Goal: Task Accomplishment & Management: Use online tool/utility

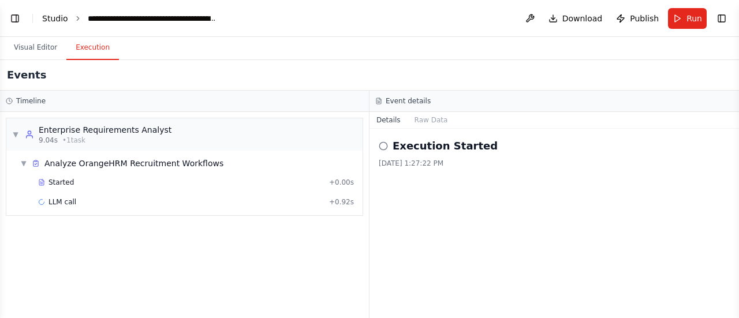
click at [54, 20] on link "Studio" at bounding box center [55, 18] width 26 height 9
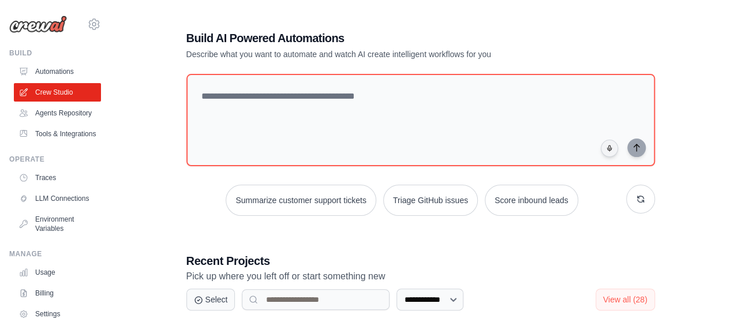
scroll to position [278, 0]
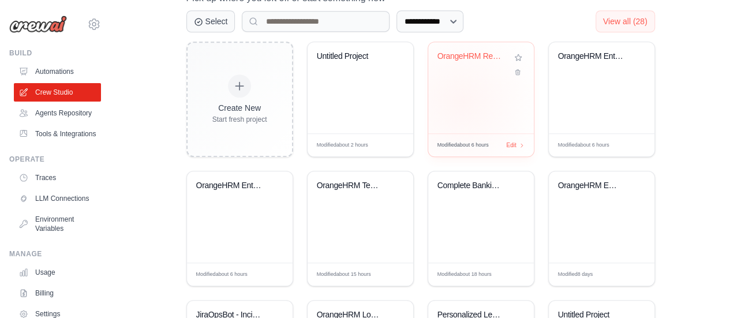
click at [462, 101] on div "OrangeHRM Recruitment Test Validati..." at bounding box center [481, 87] width 106 height 91
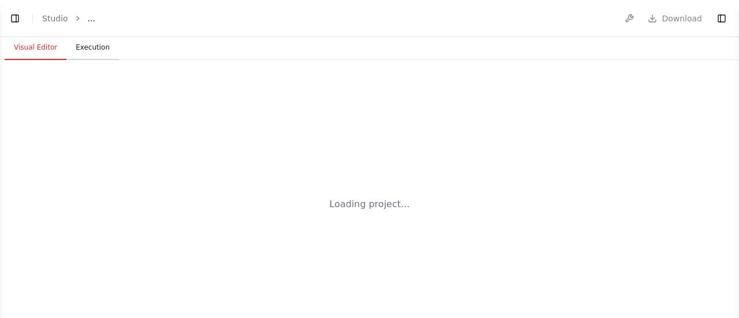
click at [96, 48] on button "Execution" at bounding box center [92, 48] width 53 height 24
click at [38, 48] on button "Visual Editor" at bounding box center [36, 48] width 62 height 24
click at [10, 20] on button "Toggle Left Sidebar" at bounding box center [15, 18] width 16 height 16
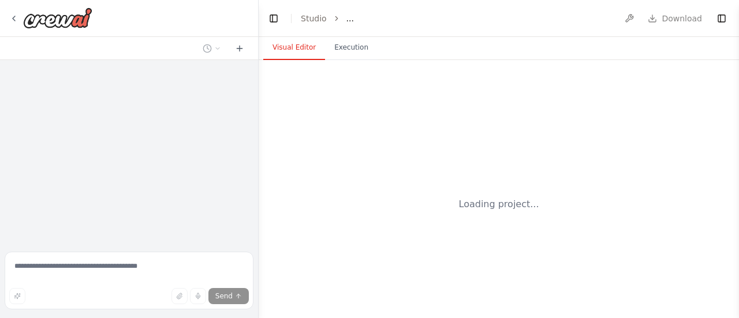
click at [365, 156] on div "Loading project..." at bounding box center [498, 204] width 480 height 288
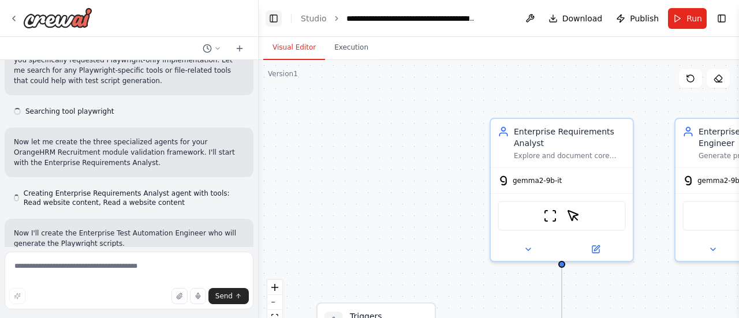
click at [275, 23] on button "Toggle Left Sidebar" at bounding box center [273, 18] width 16 height 16
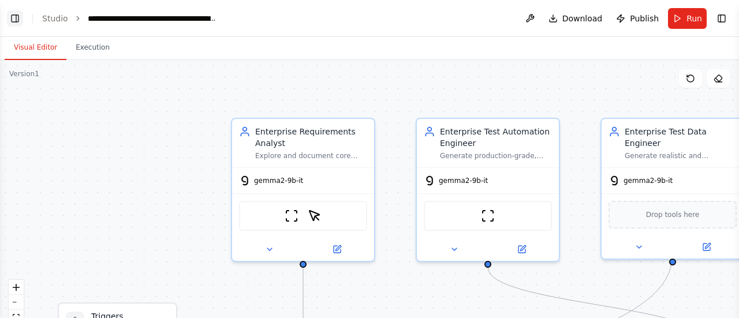
scroll to position [1349, 0]
click at [17, 314] on icon "fit view" at bounding box center [16, 317] width 7 height 6
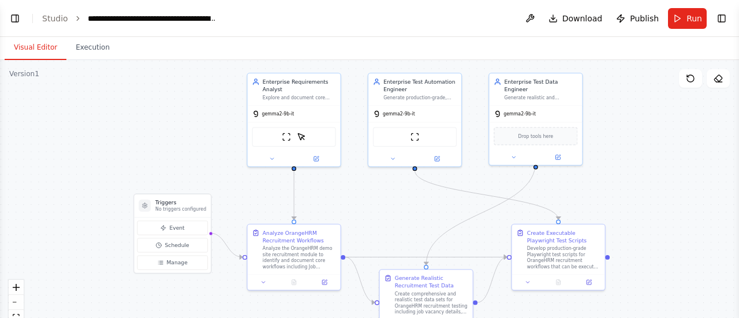
click at [708, 160] on div ".deletable-edge-delete-btn { width: 20px; height: 20px; border: 0px solid #ffff…" at bounding box center [369, 204] width 739 height 288
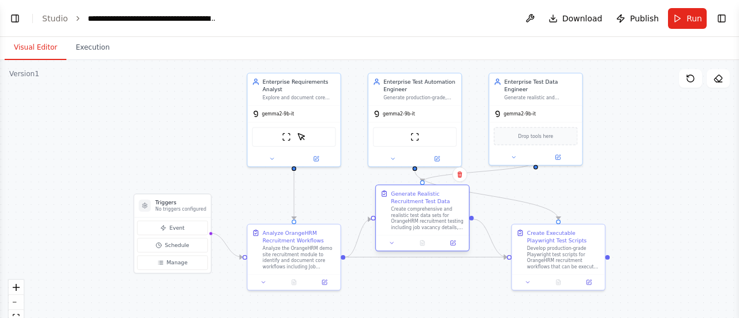
drag, startPoint x: 458, startPoint y: 278, endPoint x: 450, endPoint y: 194, distance: 84.6
click at [450, 194] on div "Generate Realistic Recruitment Test Data" at bounding box center [427, 197] width 73 height 15
click at [454, 243] on icon at bounding box center [452, 243] width 5 height 5
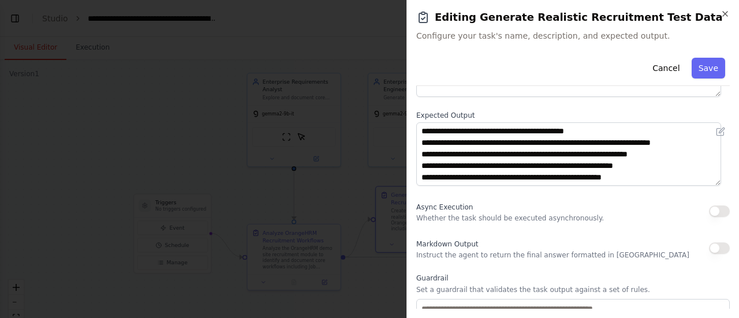
scroll to position [201, 0]
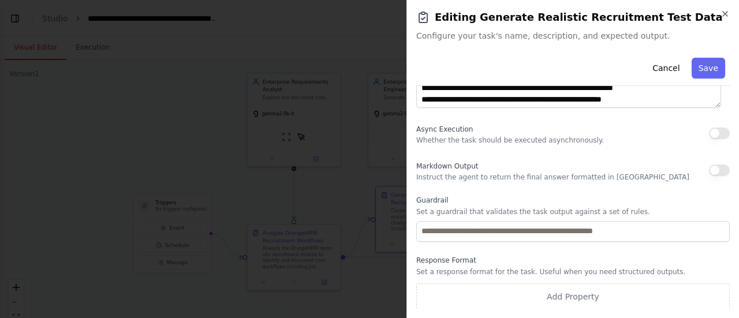
click at [623, 177] on div "Markdown Output Instruct the agent to return the final answer formatted in Mark…" at bounding box center [572, 170] width 313 height 23
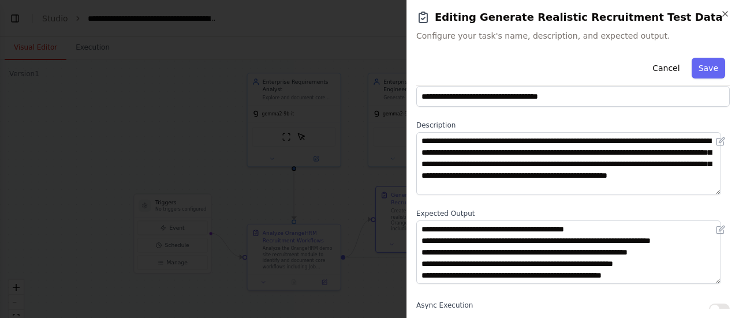
scroll to position [0, 0]
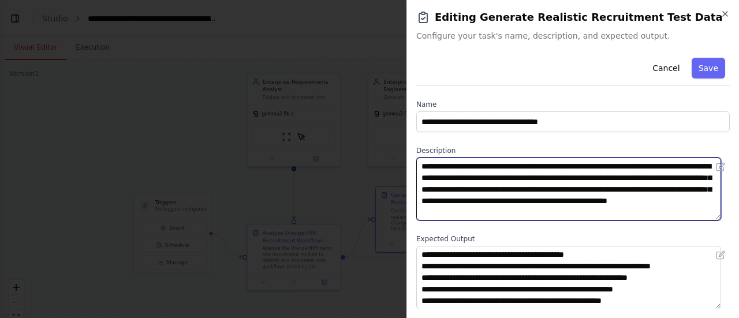
click at [664, 189] on textarea "**********" at bounding box center [568, 189] width 305 height 63
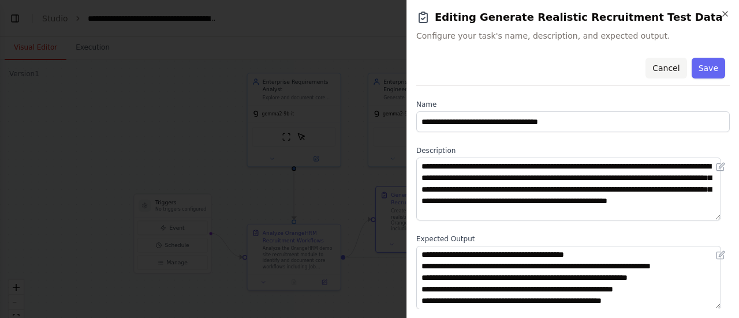
click at [664, 68] on button "Cancel" at bounding box center [665, 68] width 41 height 21
